Goal: Information Seeking & Learning: Learn about a topic

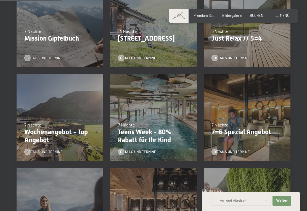
scroll to position [166, 0]
click at [142, 56] on span "Details und Termine" at bounding box center [138, 58] width 36 height 5
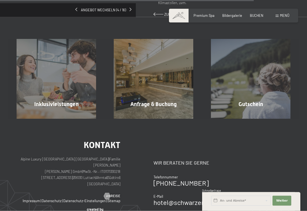
scroll to position [442, 0]
click at [57, 114] on span "Mehr erfahren" at bounding box center [57, 116] width 27 height 5
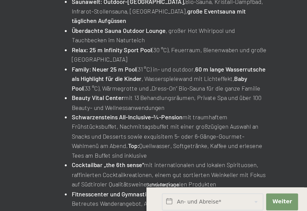
scroll to position [152, 0]
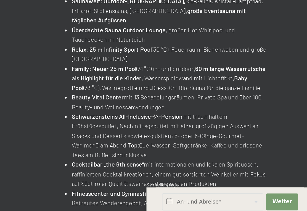
click at [163, 90] on div "21.09.–[DATE] • 27.06.–[DATE] • 29.08.–[DATE] Bleibe 14, zahle 13 Anfragen [PER…" at bounding box center [222, 110] width 137 height 393
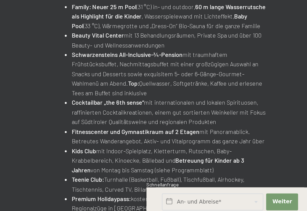
scroll to position [189, 0]
click at [165, 59] on div "21.09.–[DATE] • 27.06.–[DATE] • 29.08.–[DATE] Bleibe 14, zahle 13 Anfragen [PER…" at bounding box center [222, 74] width 137 height 393
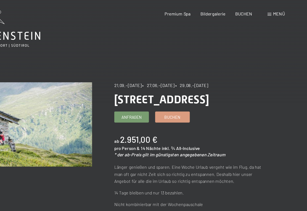
scroll to position [0, 0]
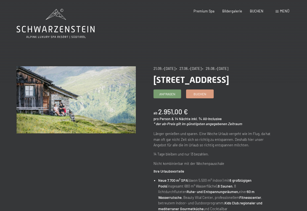
click at [281, 12] on span "Menü" at bounding box center [284, 11] width 9 height 4
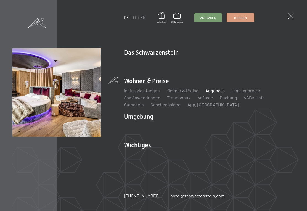
click at [186, 93] on link "Zimmer & Preise" at bounding box center [183, 90] width 32 height 5
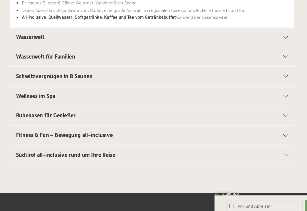
scroll to position [126, 0]
click at [250, 160] on div at bounding box center [255, 161] width 10 height 2
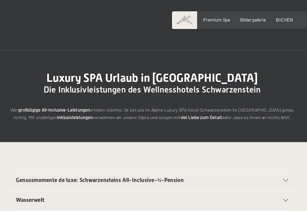
scroll to position [0, 0]
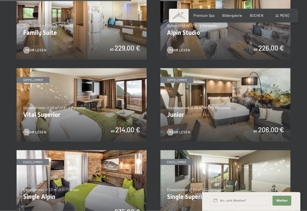
scroll to position [557, 0]
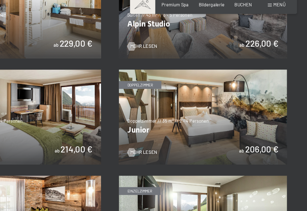
click at [169, 127] on span "Mehr Lesen" at bounding box center [179, 129] width 21 height 5
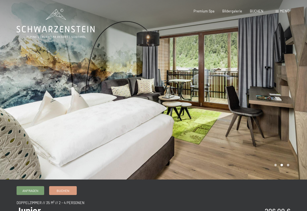
click at [289, 92] on div at bounding box center [231, 90] width 154 height 180
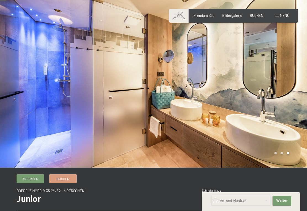
scroll to position [11, 0]
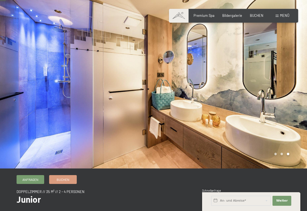
click at [297, 84] on div at bounding box center [231, 79] width 154 height 180
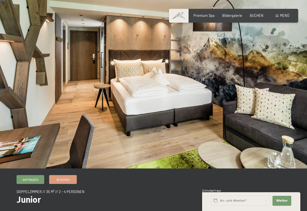
click at [295, 95] on div at bounding box center [231, 79] width 154 height 180
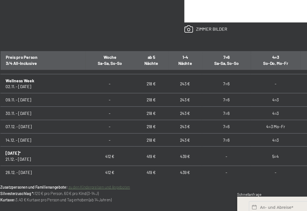
scroll to position [53, 0]
click at [213, 179] on td "-" at bounding box center [232, 186] width 39 height 15
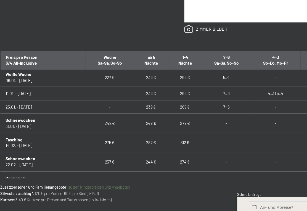
click at [213, 188] on td "4=3 | 5=4" at bounding box center [232, 193] width 39 height 11
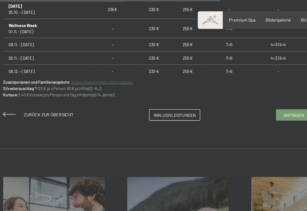
scroll to position [399, 0]
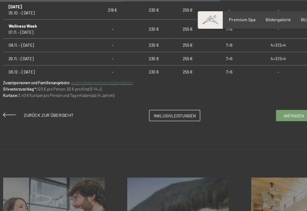
click at [100, 66] on link "zu den Kinderpreisen und Angeboten" at bounding box center [94, 65] width 48 height 4
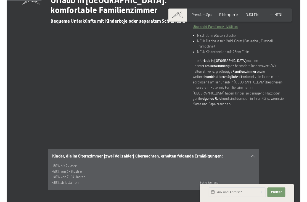
scroll to position [212, 0]
